Goal: Task Accomplishment & Management: Manage account settings

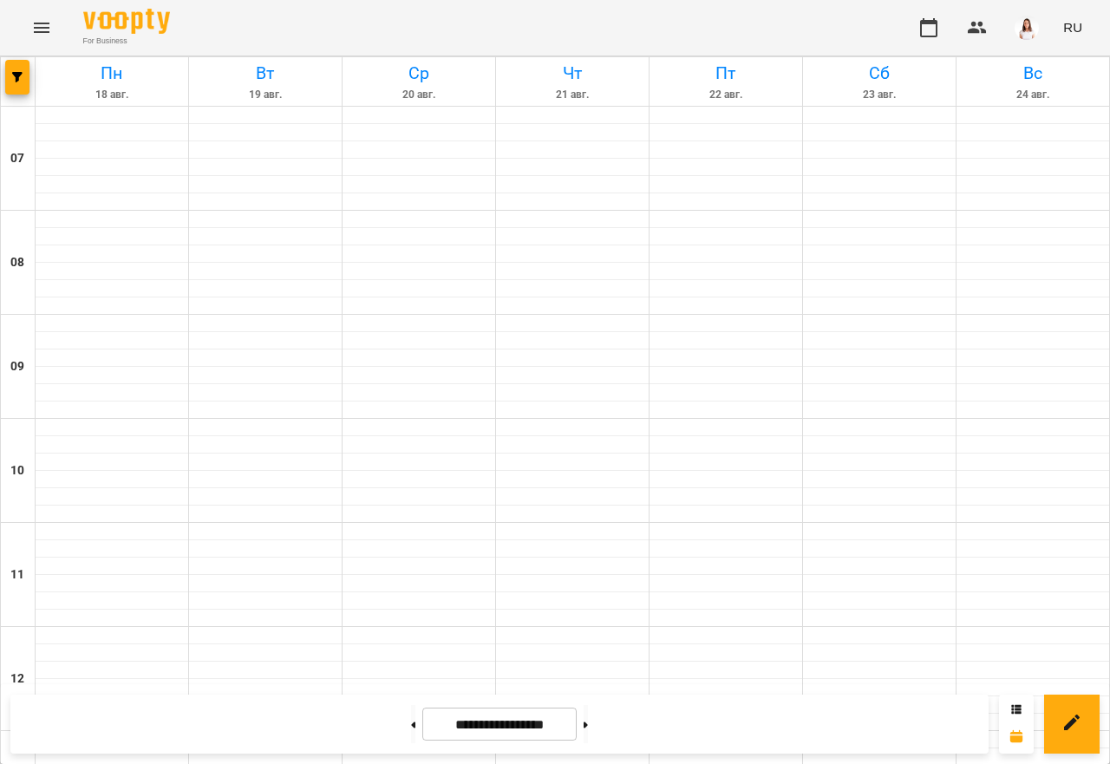
scroll to position [954, 0]
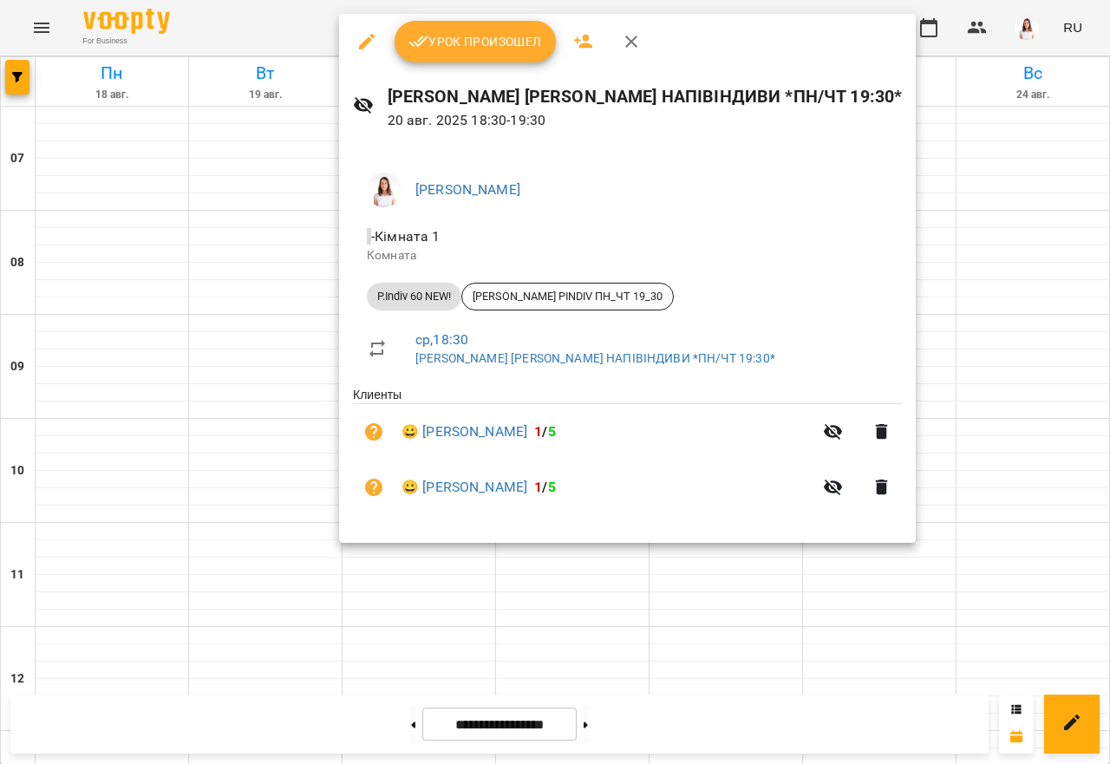
click at [467, 45] on span "Урок произошел" at bounding box center [474, 41] width 133 height 21
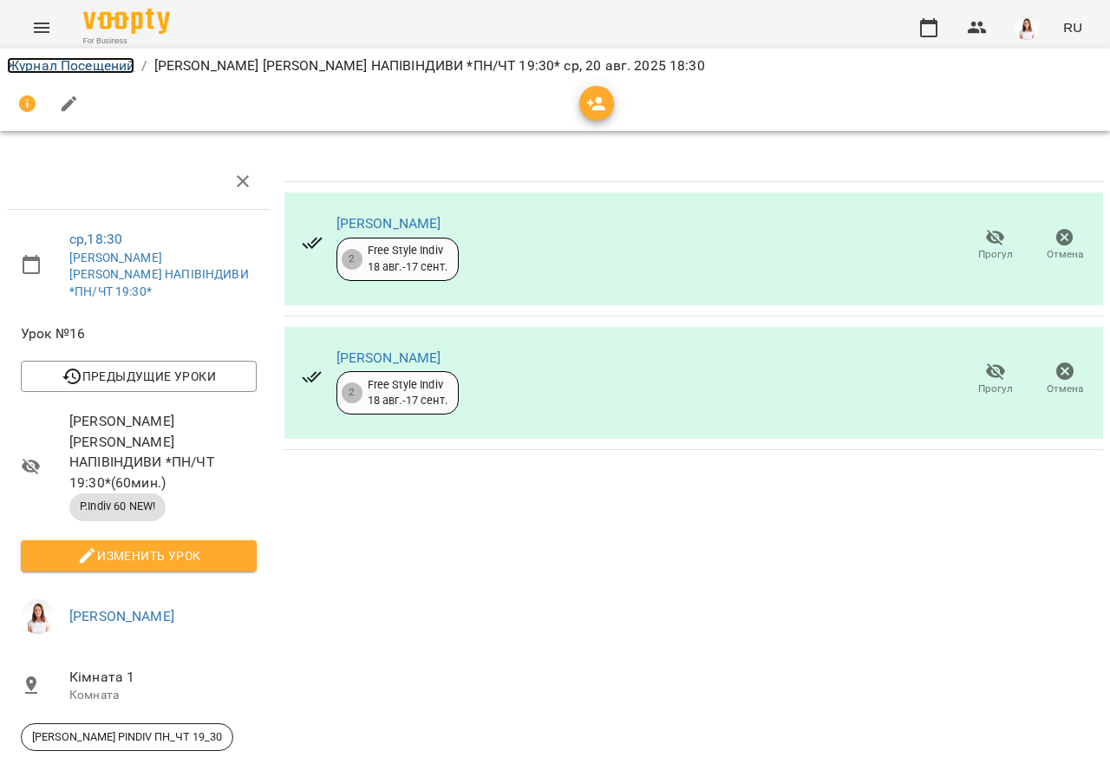
click at [95, 68] on link "Журнал Посещений" at bounding box center [70, 65] width 127 height 16
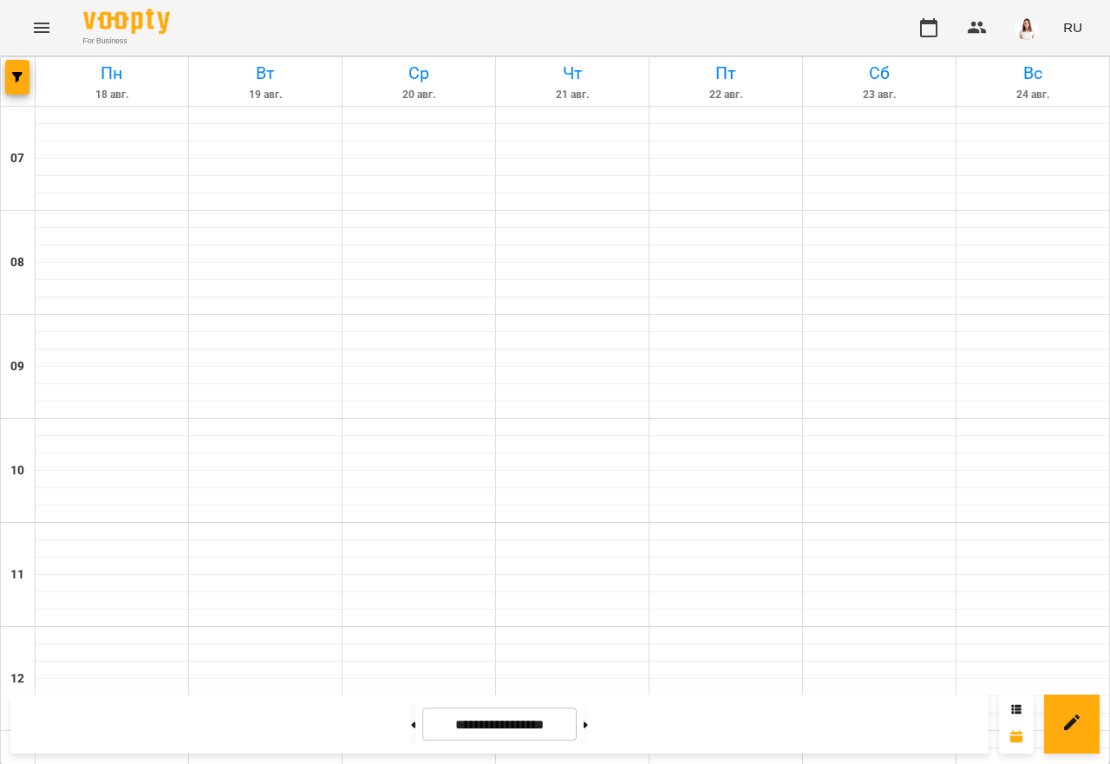
scroll to position [1085, 0]
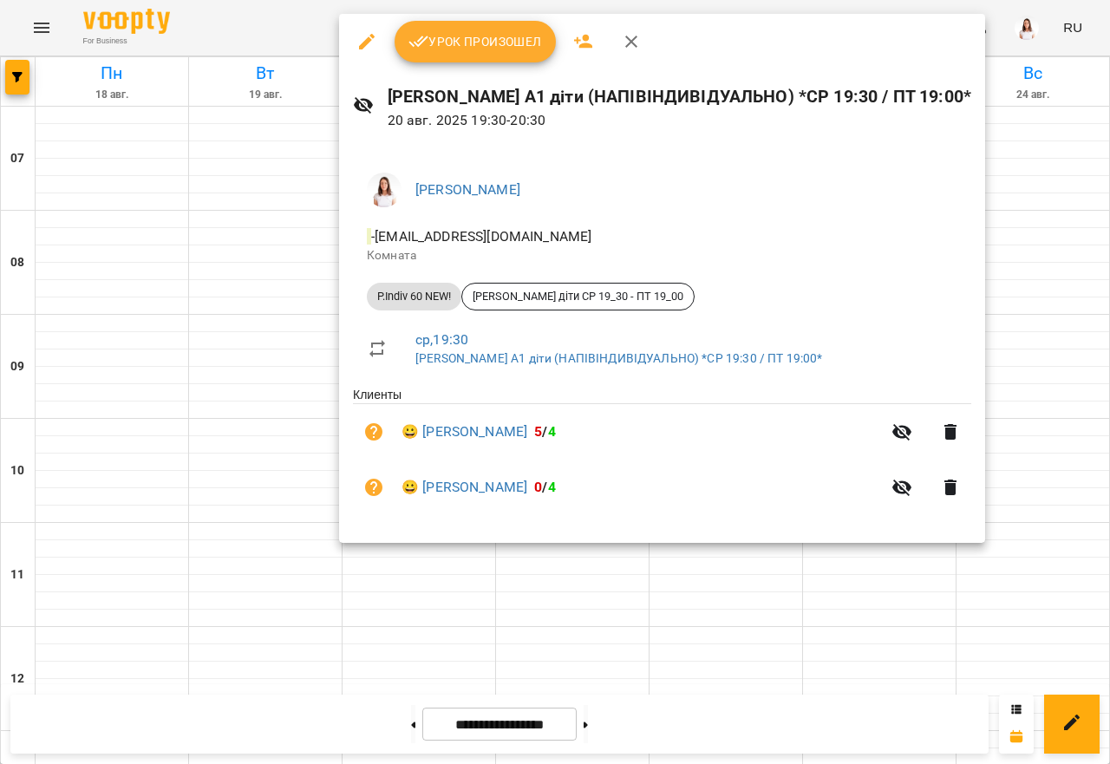
click at [469, 45] on span "Урок произошел" at bounding box center [474, 41] width 133 height 21
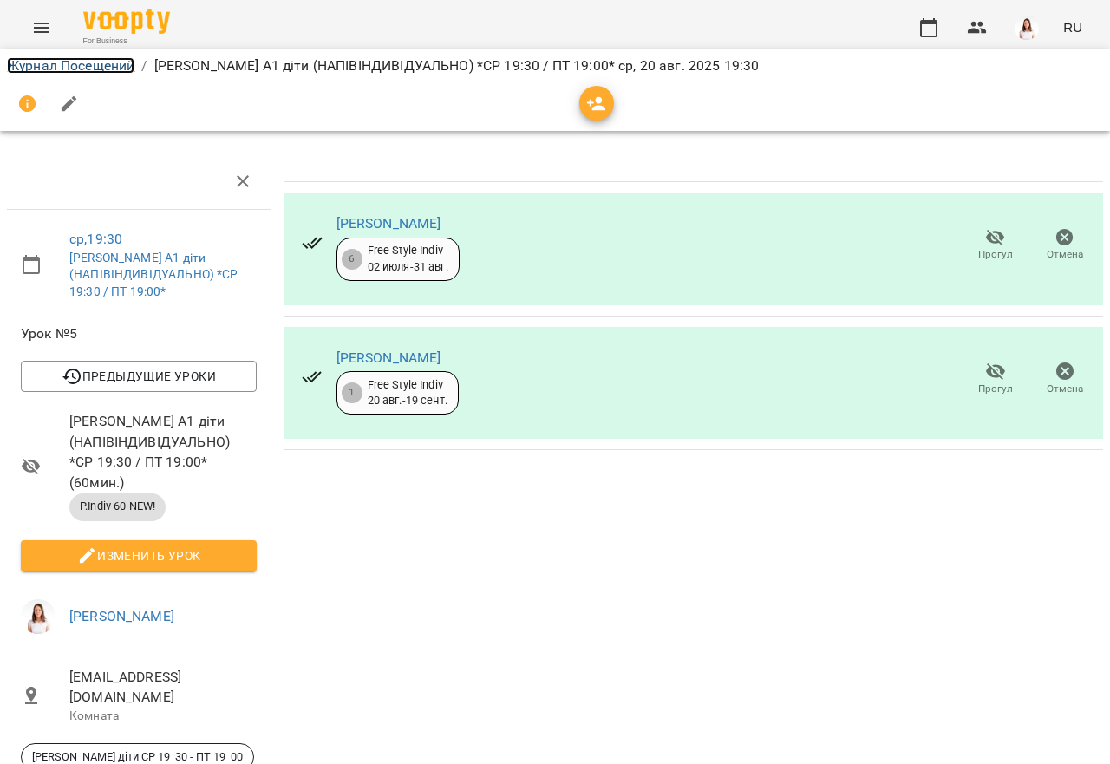
click at [114, 60] on link "Журнал Посещений" at bounding box center [70, 65] width 127 height 16
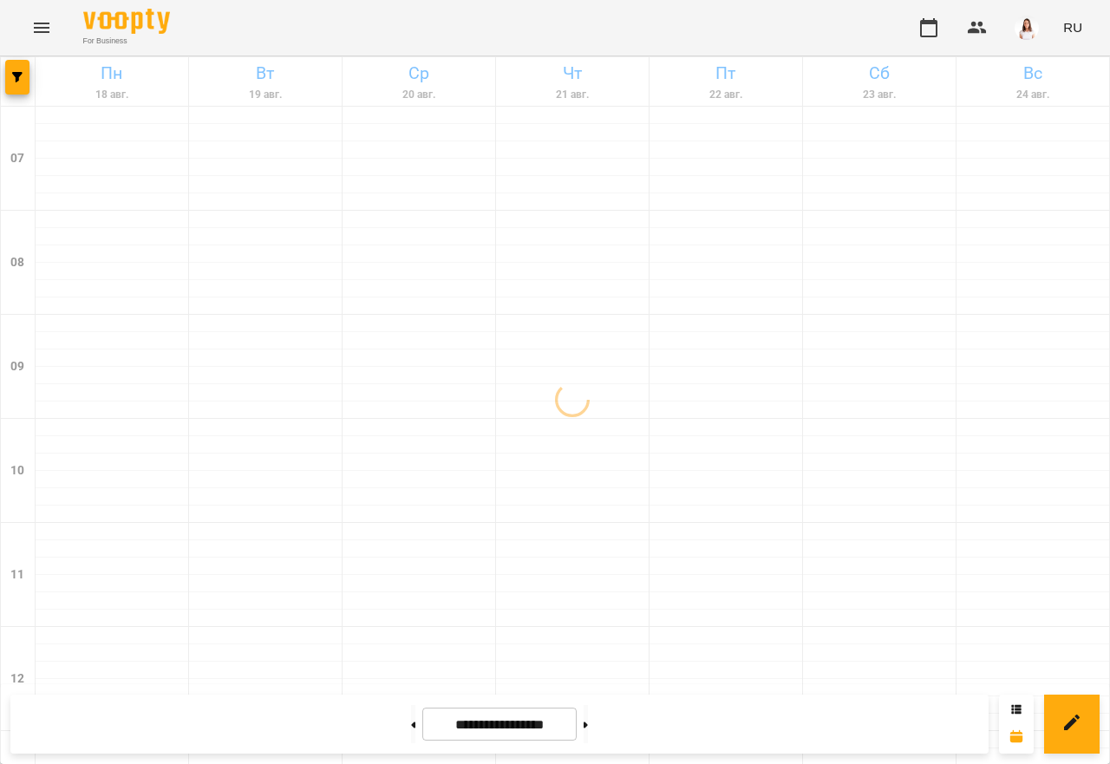
scroll to position [1085, 0]
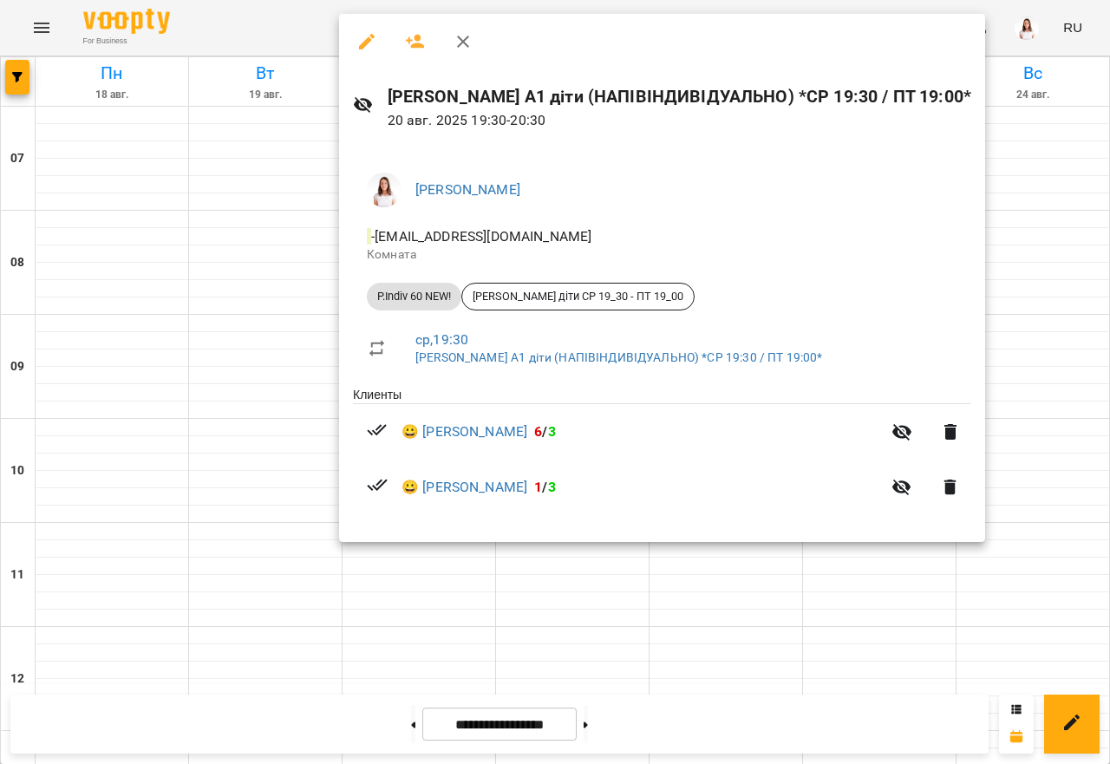
click at [804, 623] on div at bounding box center [555, 382] width 1110 height 764
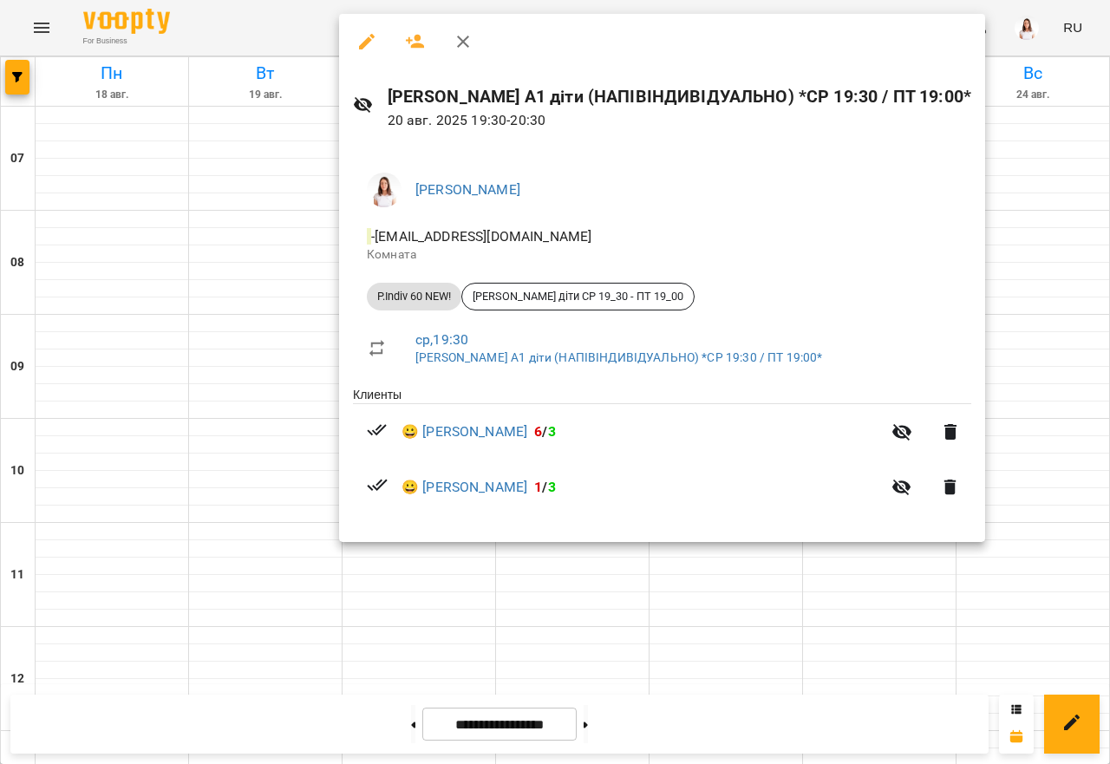
click at [615, 580] on div at bounding box center [555, 382] width 1110 height 764
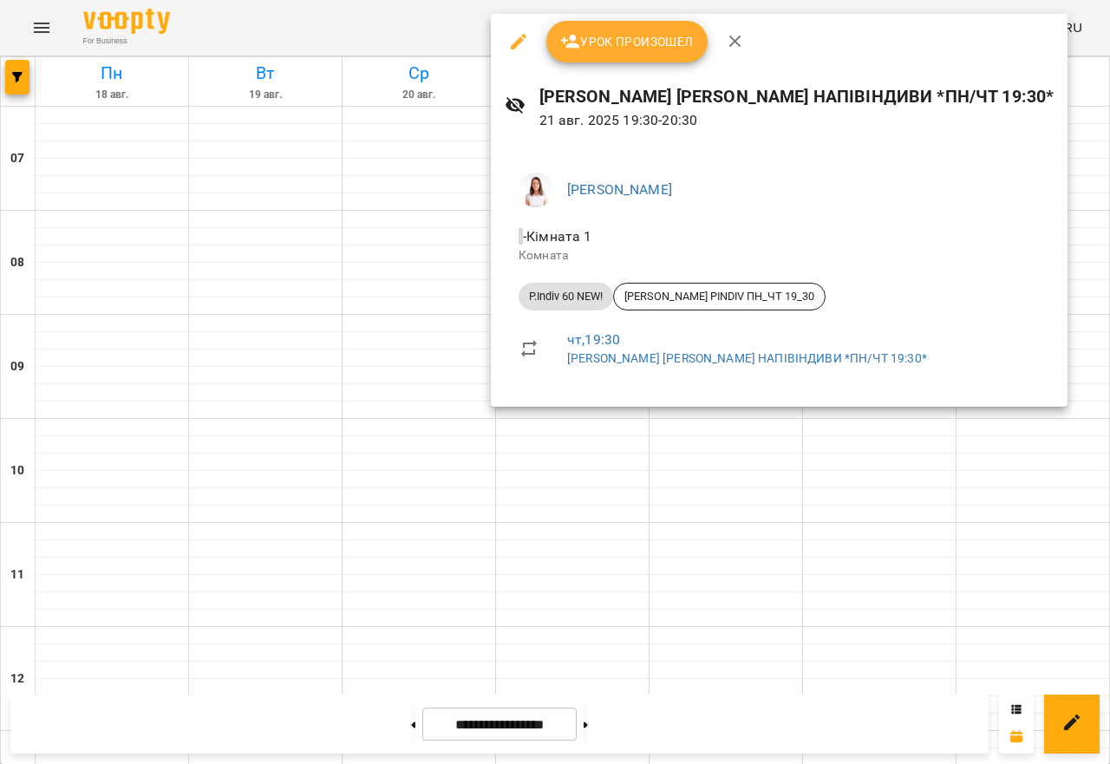
click at [505, 477] on div at bounding box center [555, 382] width 1110 height 764
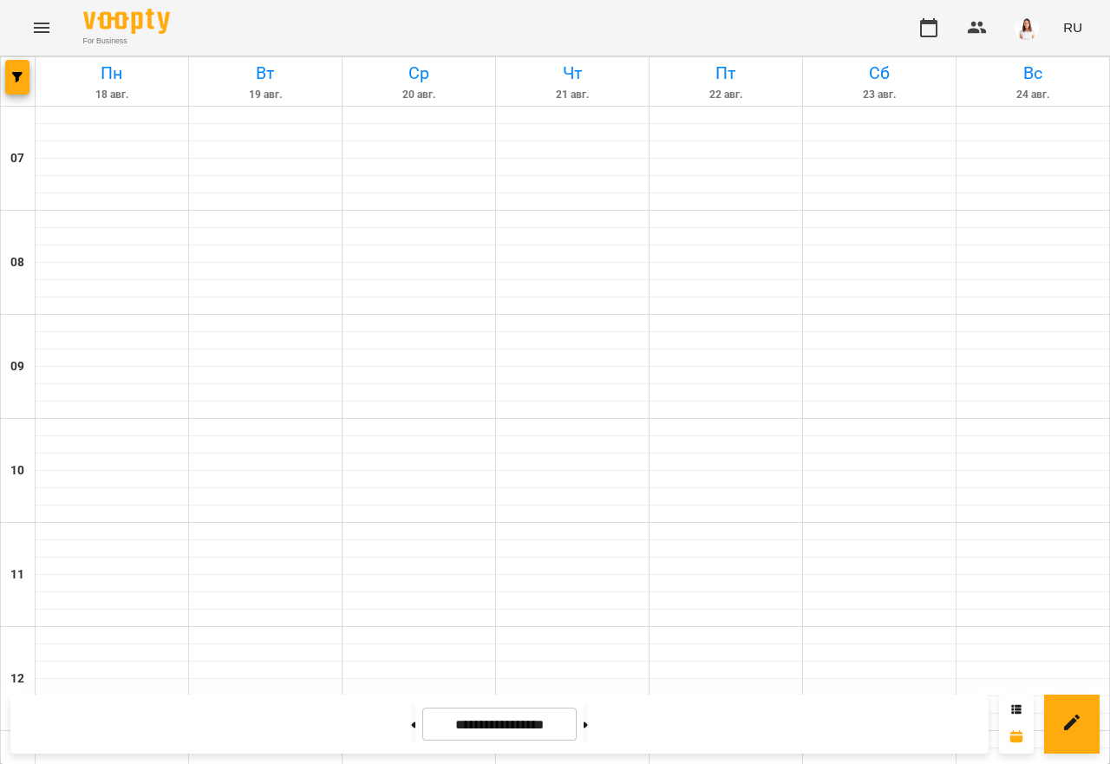
scroll to position [912, 0]
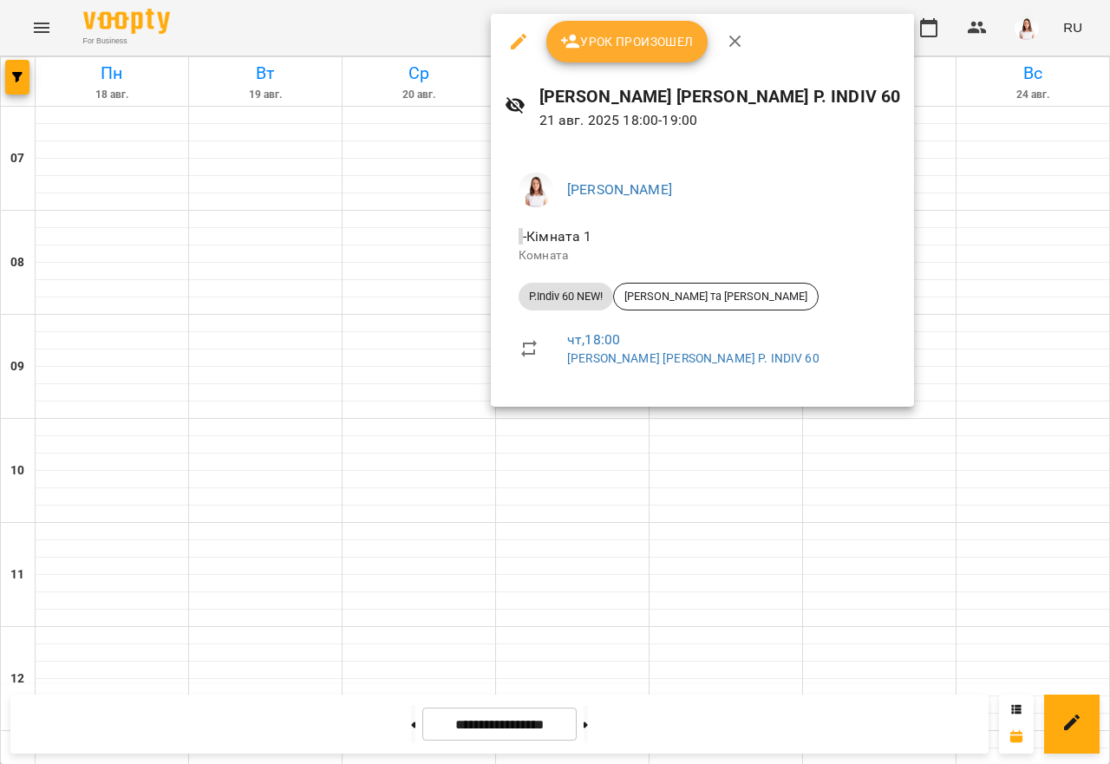
click at [735, 524] on div at bounding box center [555, 382] width 1110 height 764
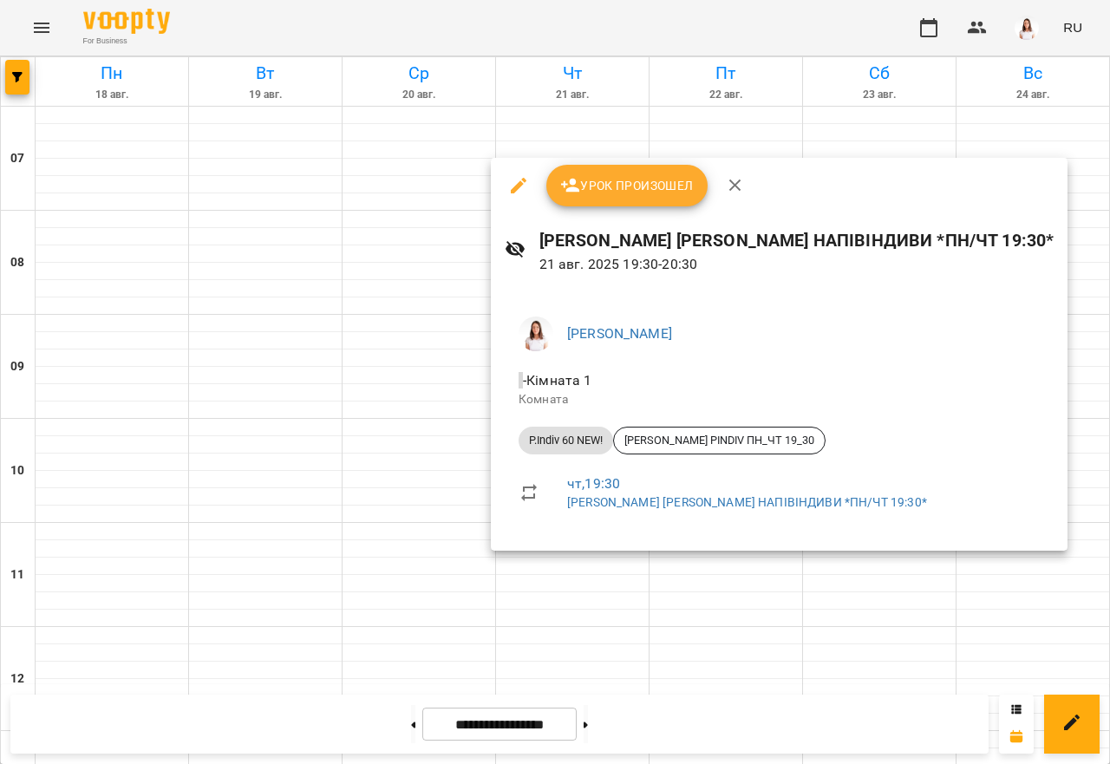
click at [680, 625] on div at bounding box center [555, 382] width 1110 height 764
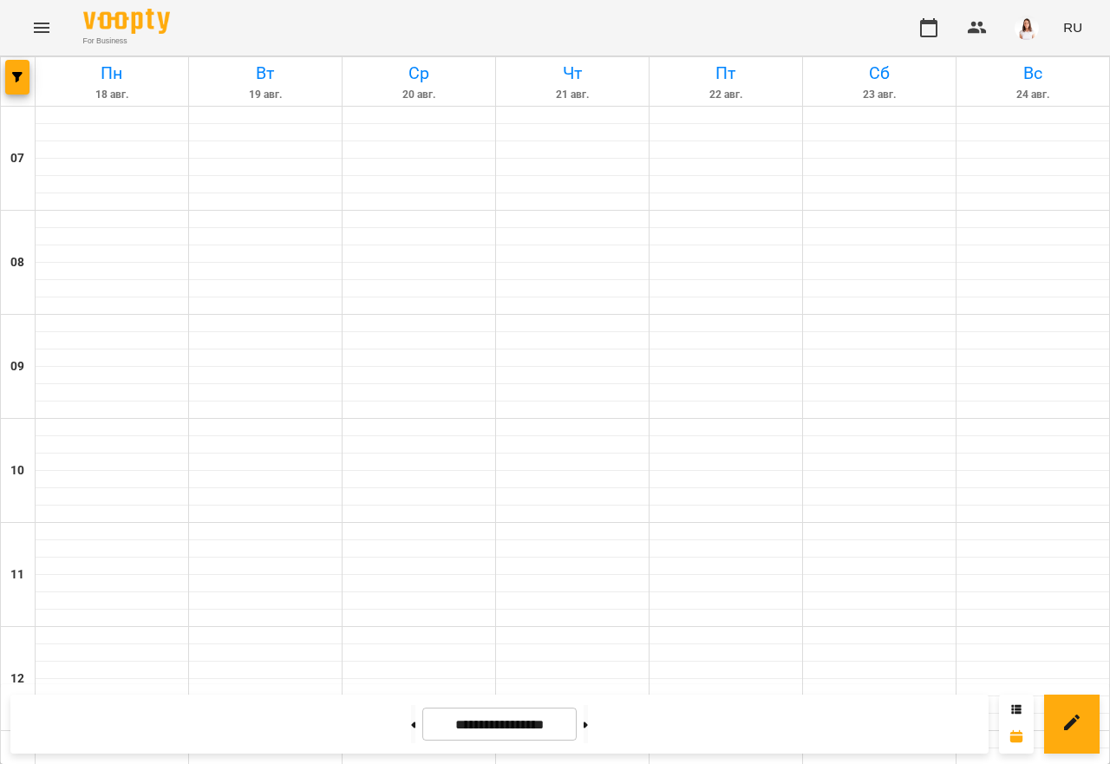
scroll to position [739, 0]
